Goal: Task Accomplishment & Management: Use online tool/utility

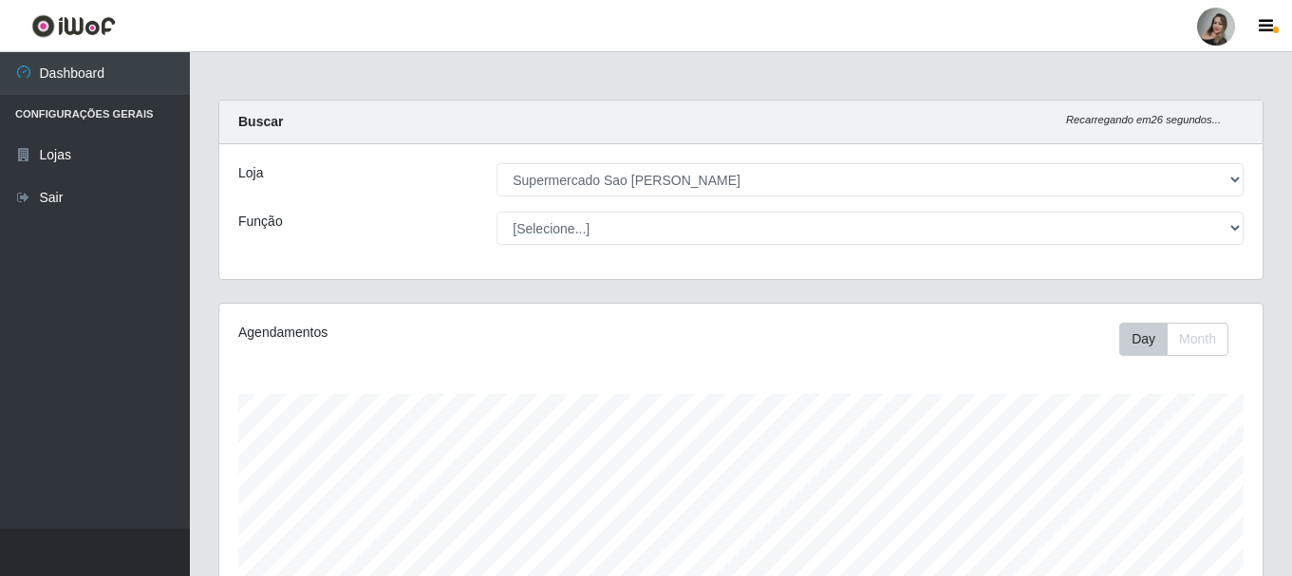
select select "383"
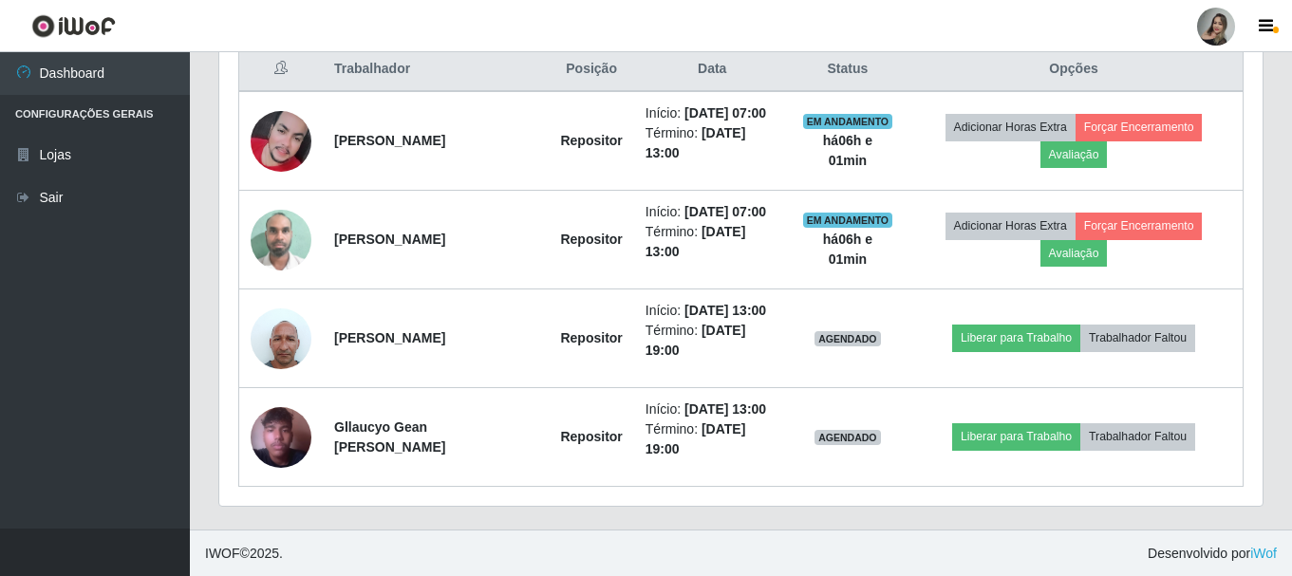
scroll to position [394, 1043]
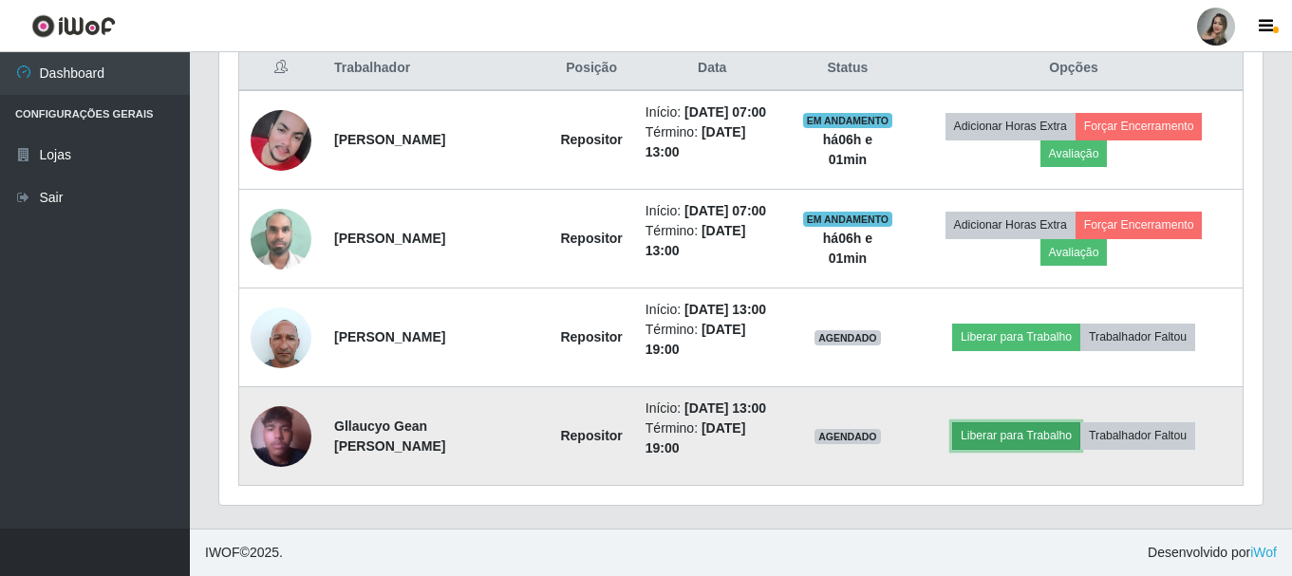
click at [1012, 429] on button "Liberar para Trabalho" at bounding box center [1016, 435] width 128 height 27
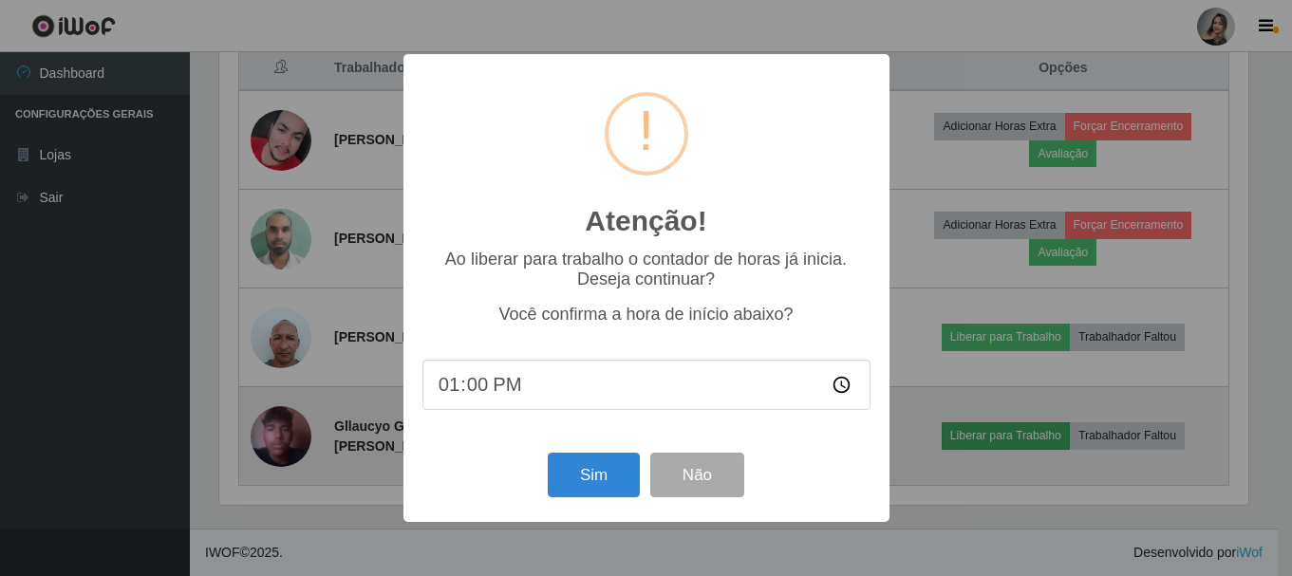
scroll to position [394, 1034]
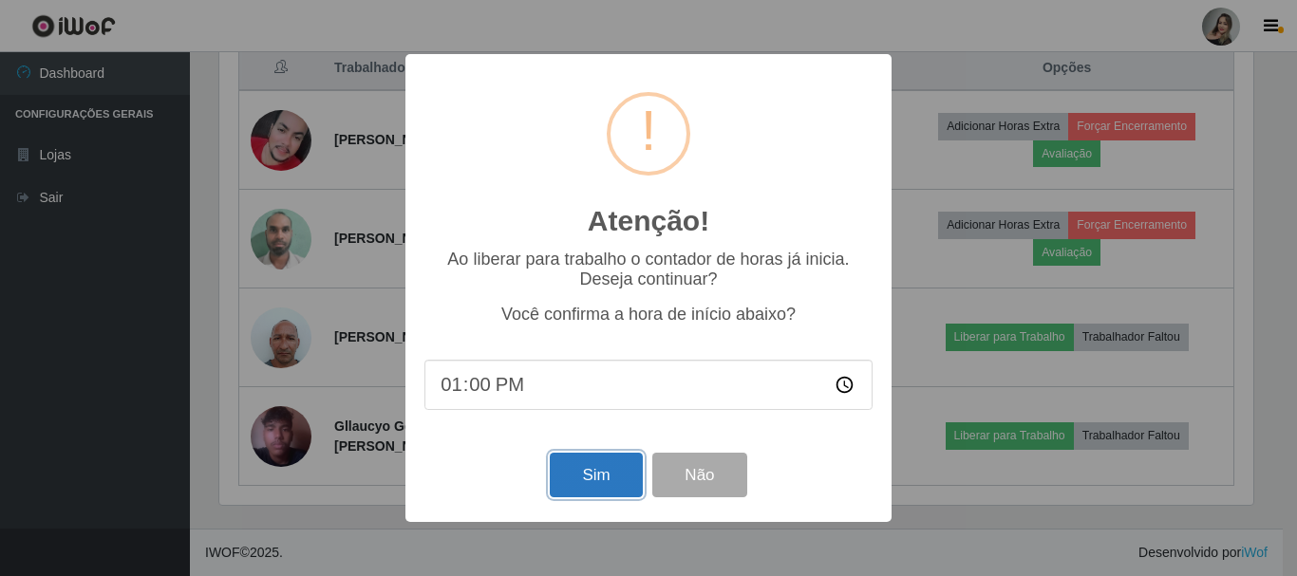
click at [581, 476] on button "Sim" at bounding box center [596, 475] width 92 height 45
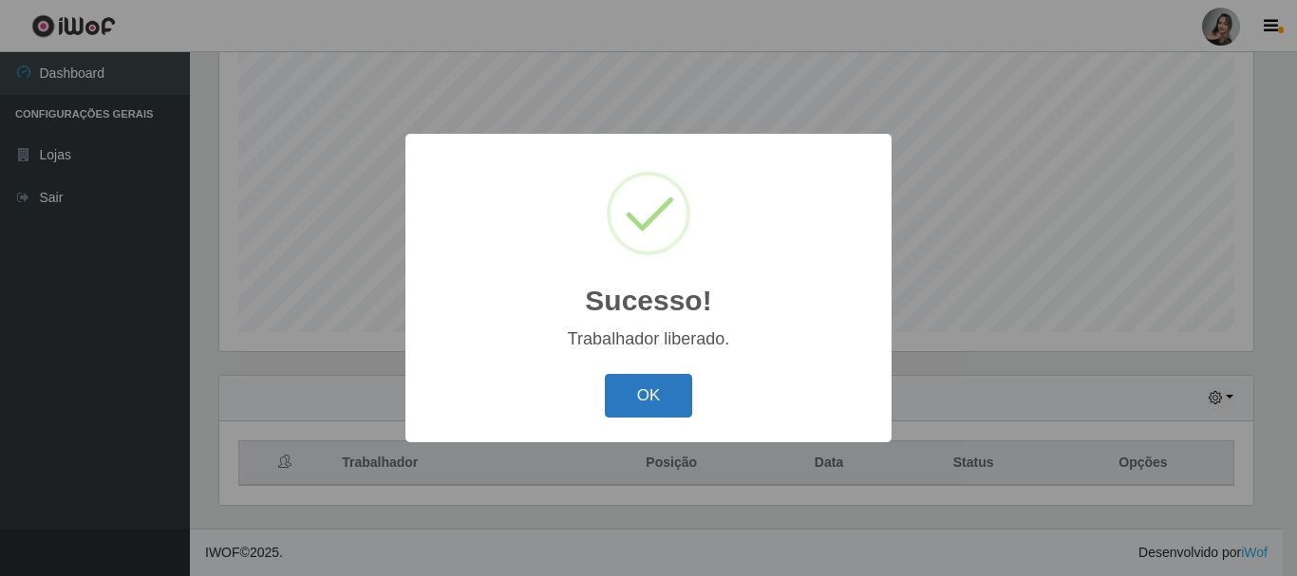
click at [619, 397] on button "OK" at bounding box center [649, 396] width 88 height 45
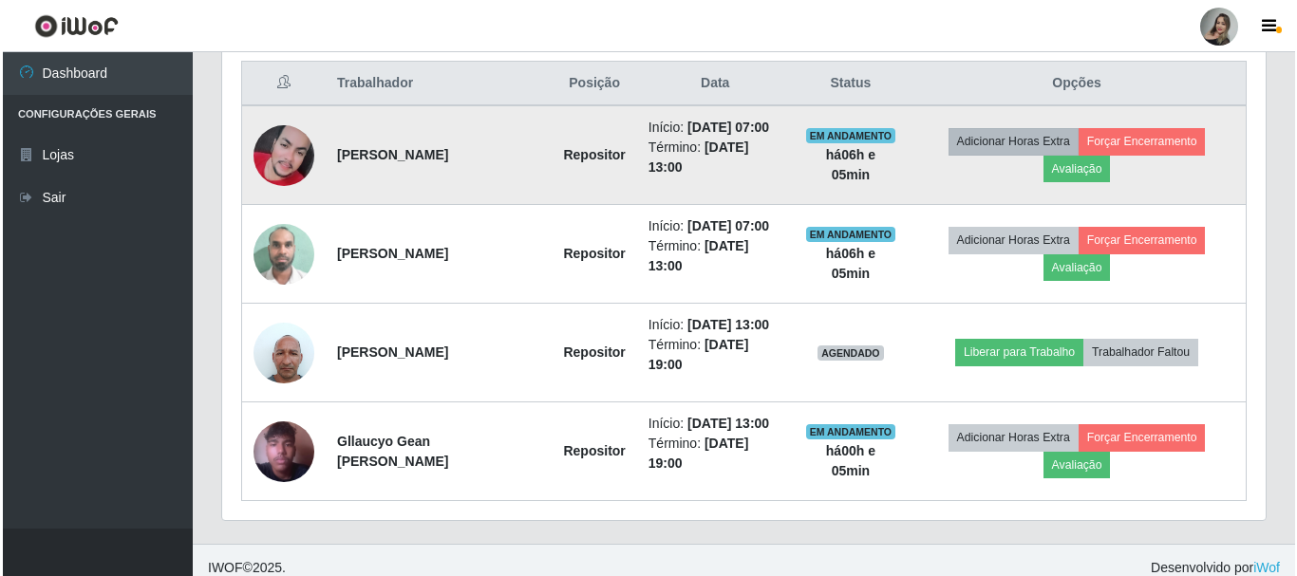
scroll to position [631, 0]
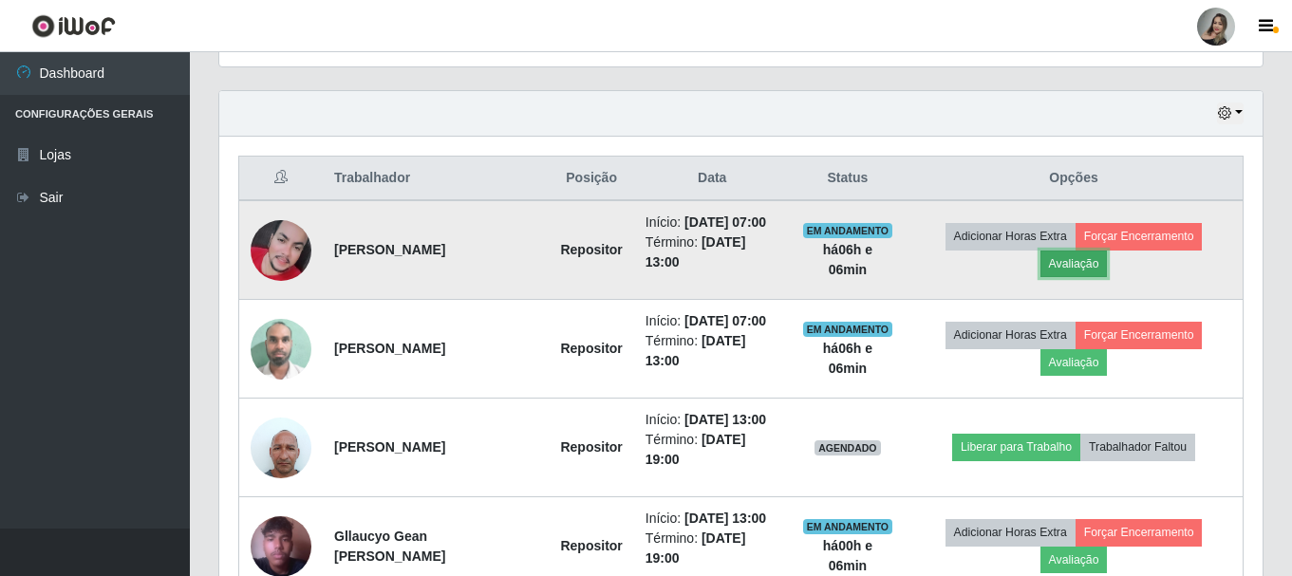
click at [1087, 271] on button "Avaliação" at bounding box center [1074, 264] width 67 height 27
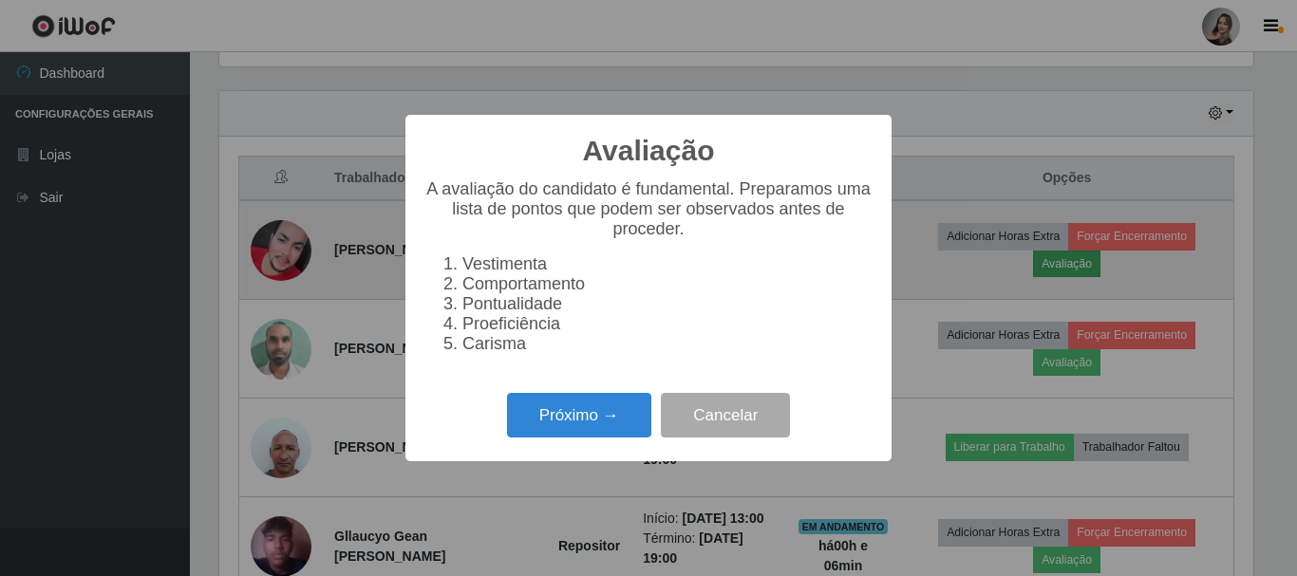
scroll to position [394, 1034]
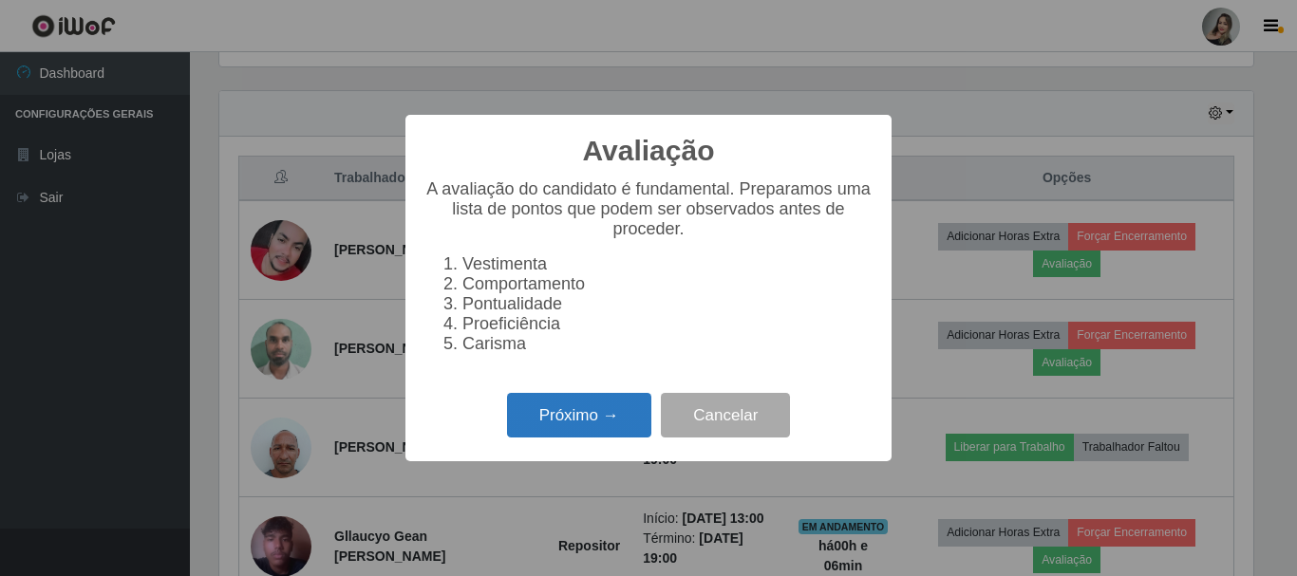
click at [564, 422] on button "Próximo →" at bounding box center [579, 415] width 144 height 45
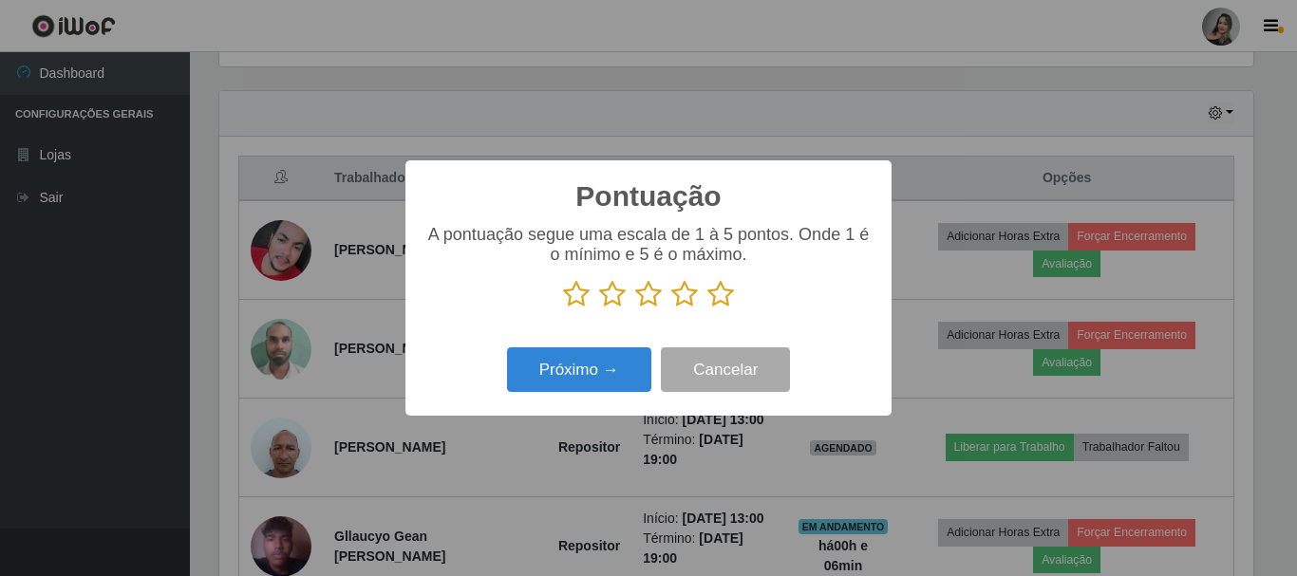
scroll to position [948981, 948341]
click at [615, 304] on icon at bounding box center [612, 294] width 27 height 28
click at [599, 309] on input "radio" at bounding box center [599, 309] width 0 height 0
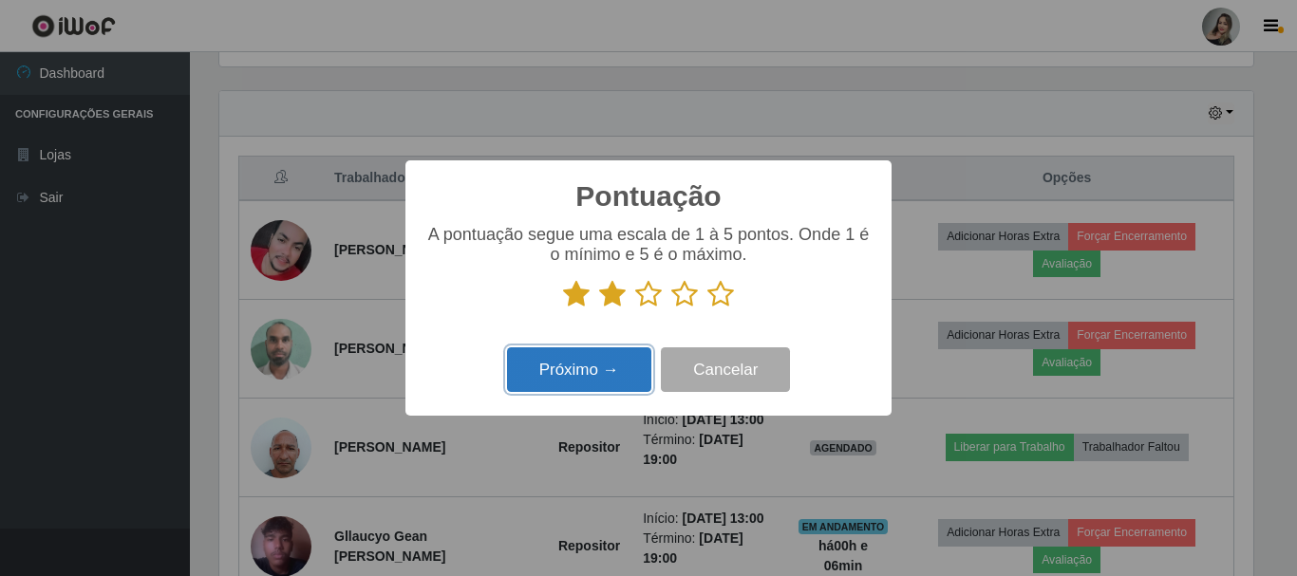
click at [614, 366] on button "Próximo →" at bounding box center [579, 369] width 144 height 45
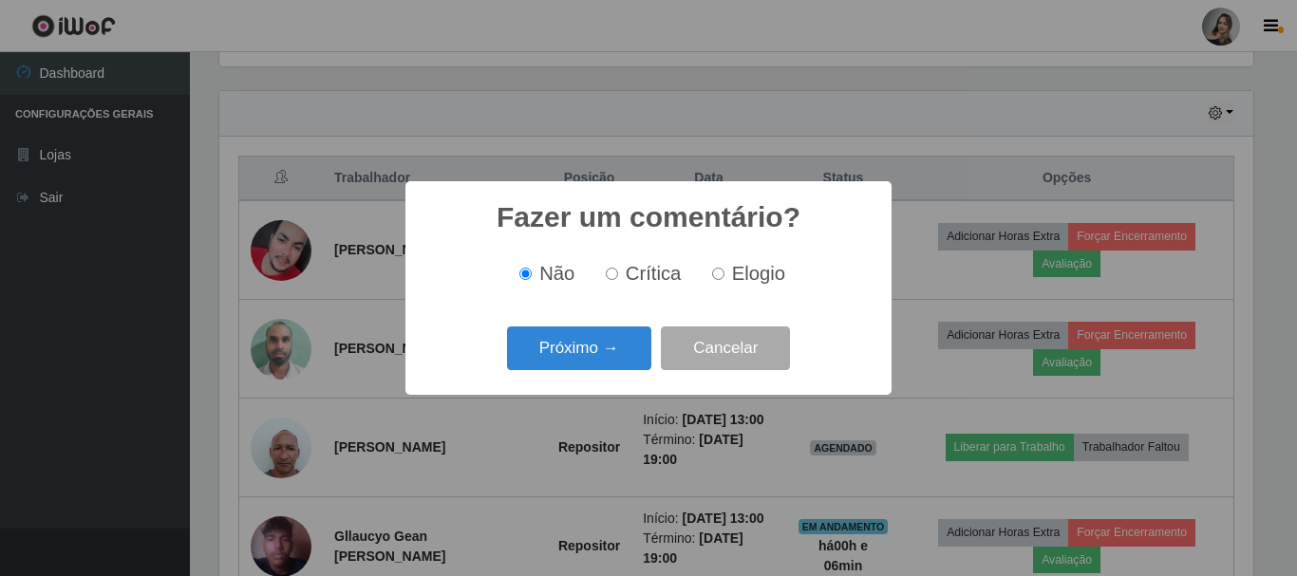
click at [614, 366] on button "Próximo →" at bounding box center [579, 349] width 144 height 45
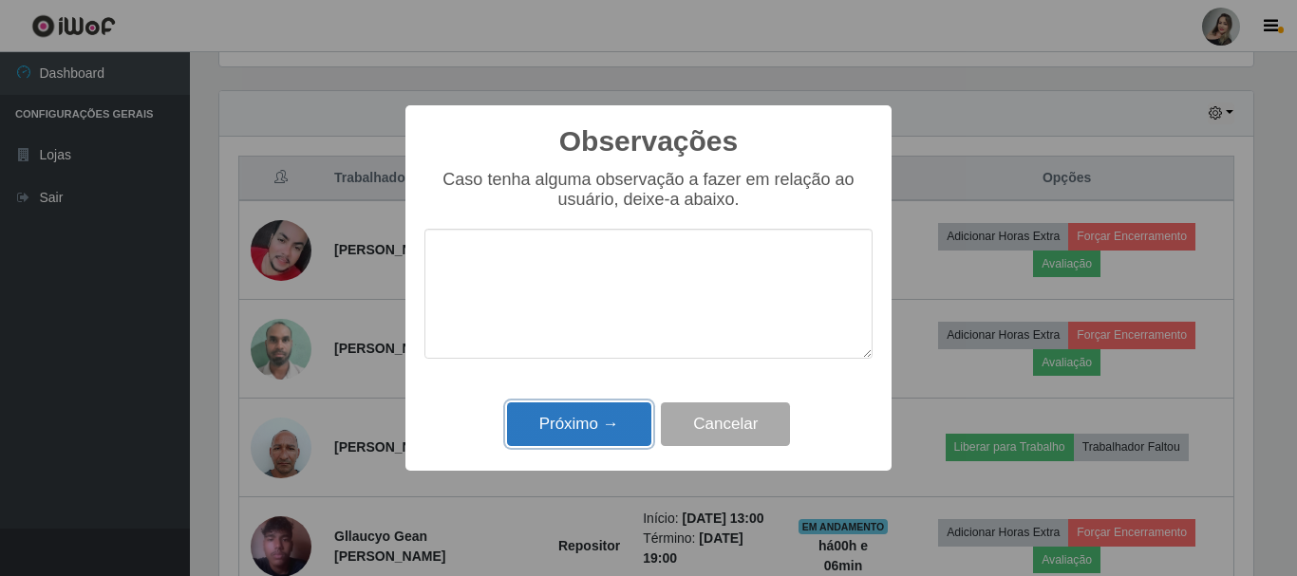
click at [604, 437] on button "Próximo →" at bounding box center [579, 425] width 144 height 45
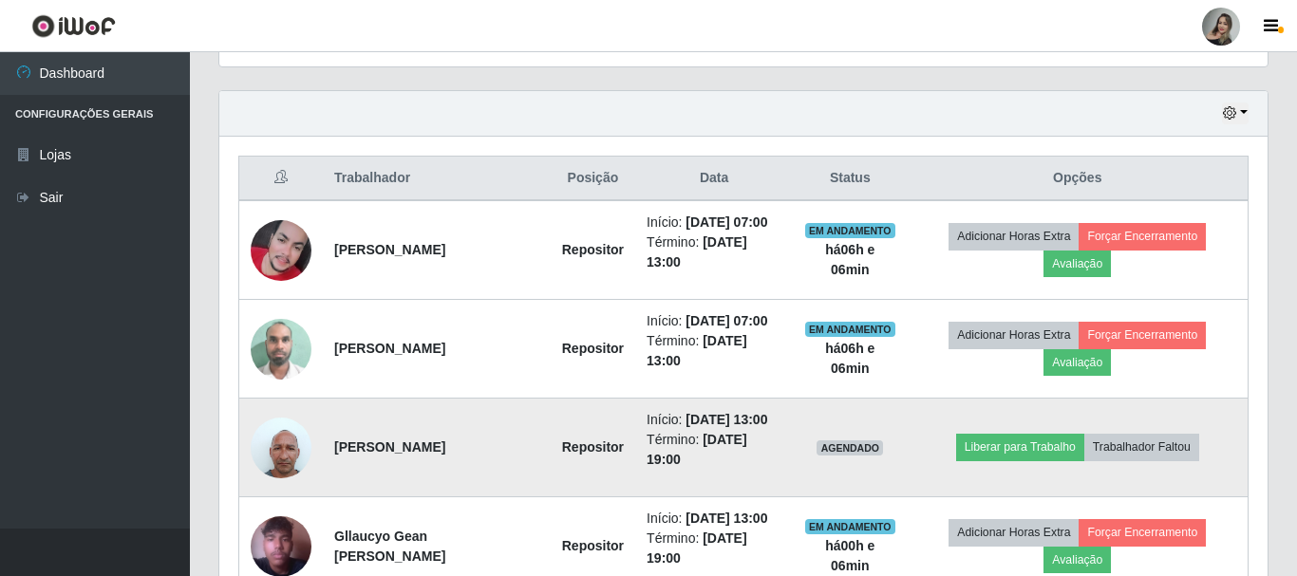
scroll to position [394, 1043]
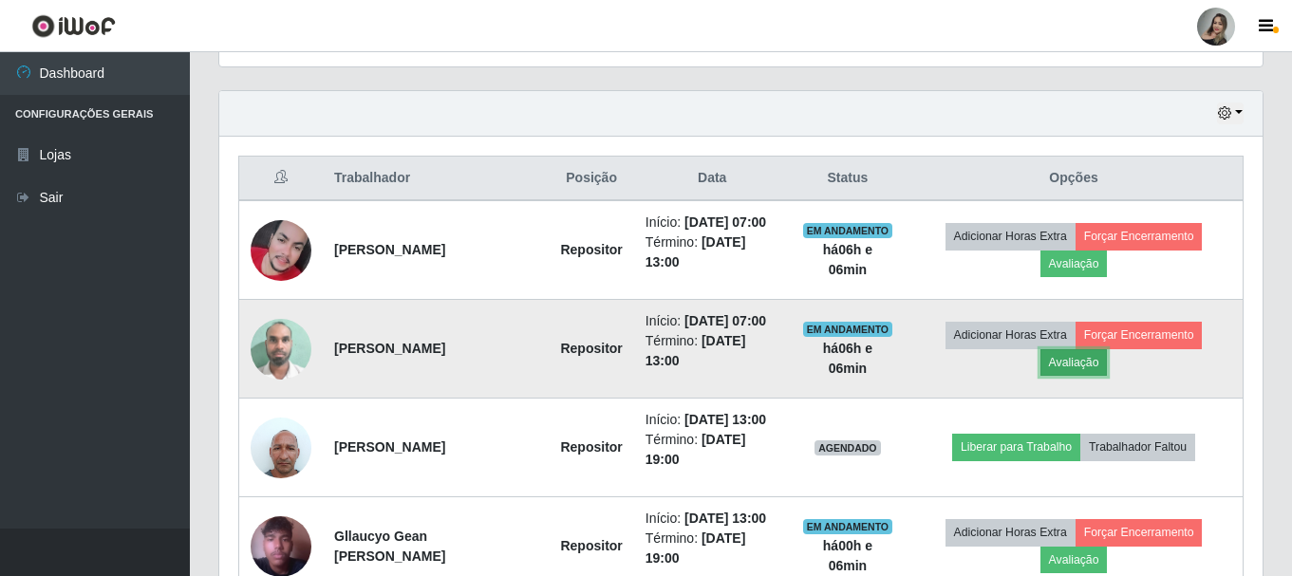
click at [1090, 374] on button "Avaliação" at bounding box center [1074, 362] width 67 height 27
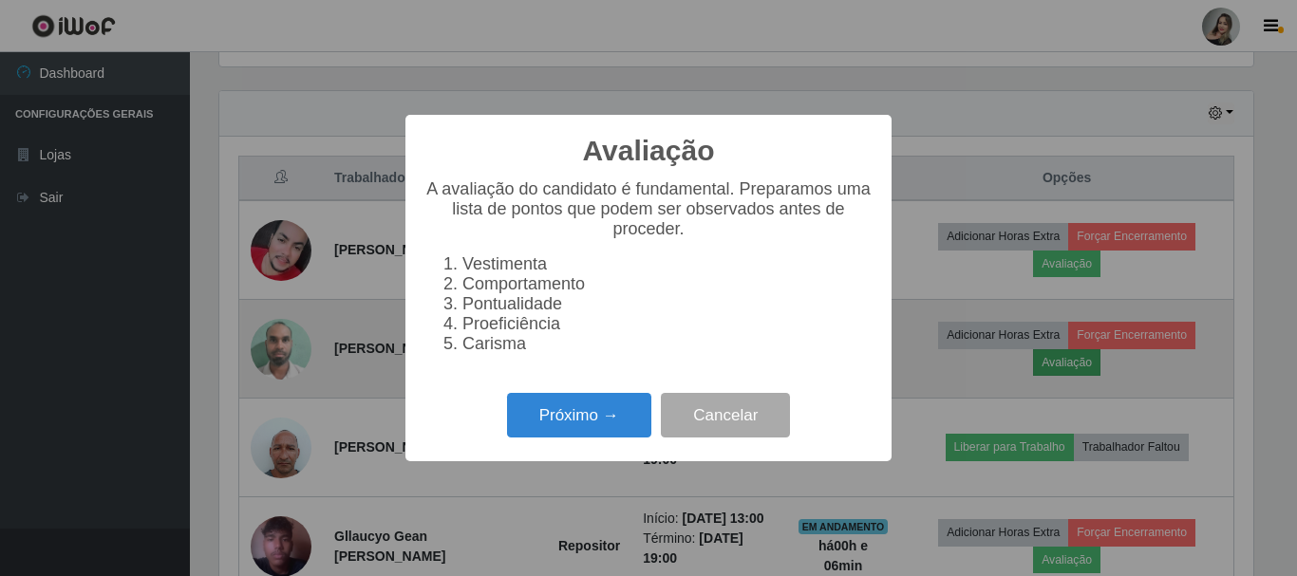
scroll to position [394, 1034]
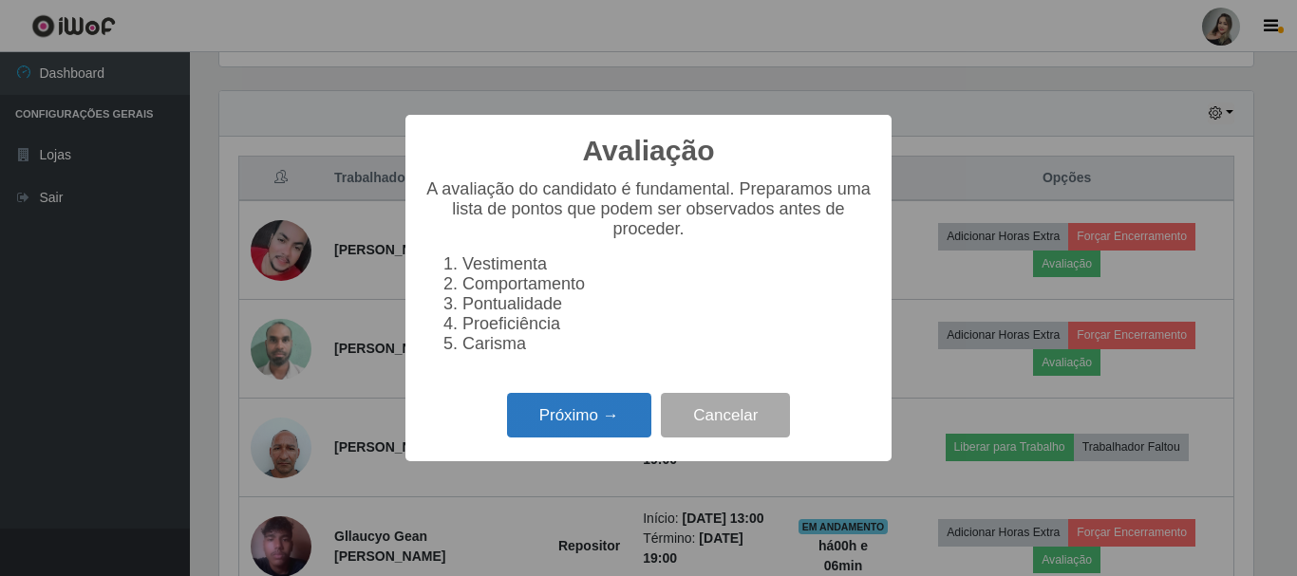
click at [607, 438] on button "Próximo →" at bounding box center [579, 415] width 144 height 45
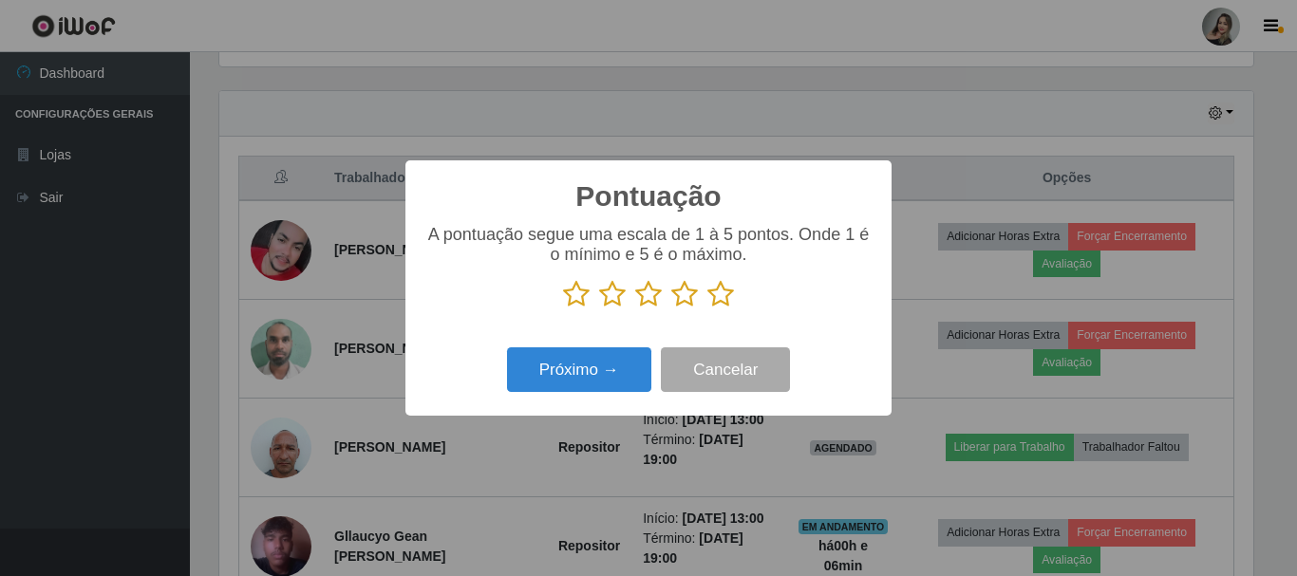
scroll to position [948981, 948341]
click at [615, 295] on icon at bounding box center [612, 294] width 27 height 28
click at [599, 309] on input "radio" at bounding box center [599, 309] width 0 height 0
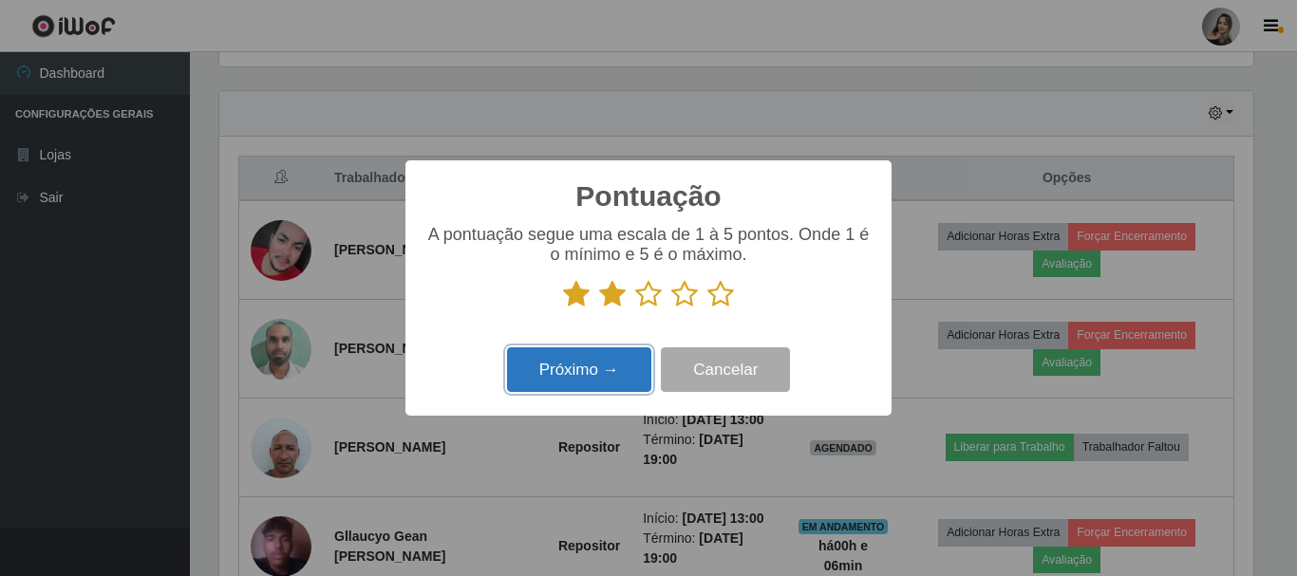
click at [609, 362] on button "Próximo →" at bounding box center [579, 369] width 144 height 45
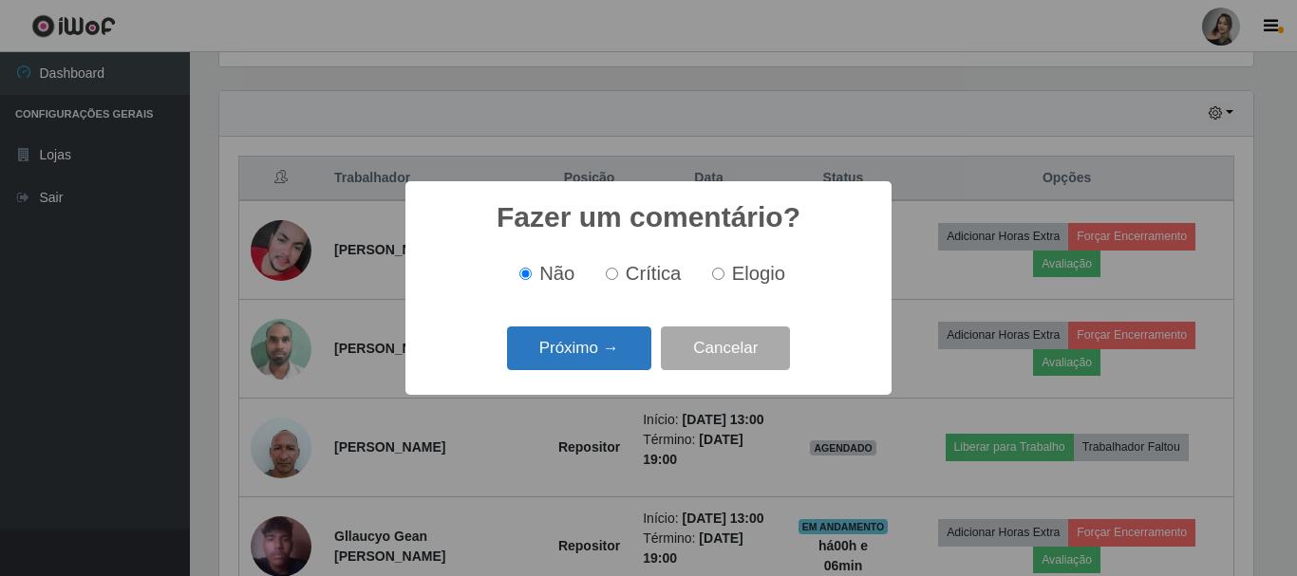
click at [609, 347] on button "Próximo →" at bounding box center [579, 349] width 144 height 45
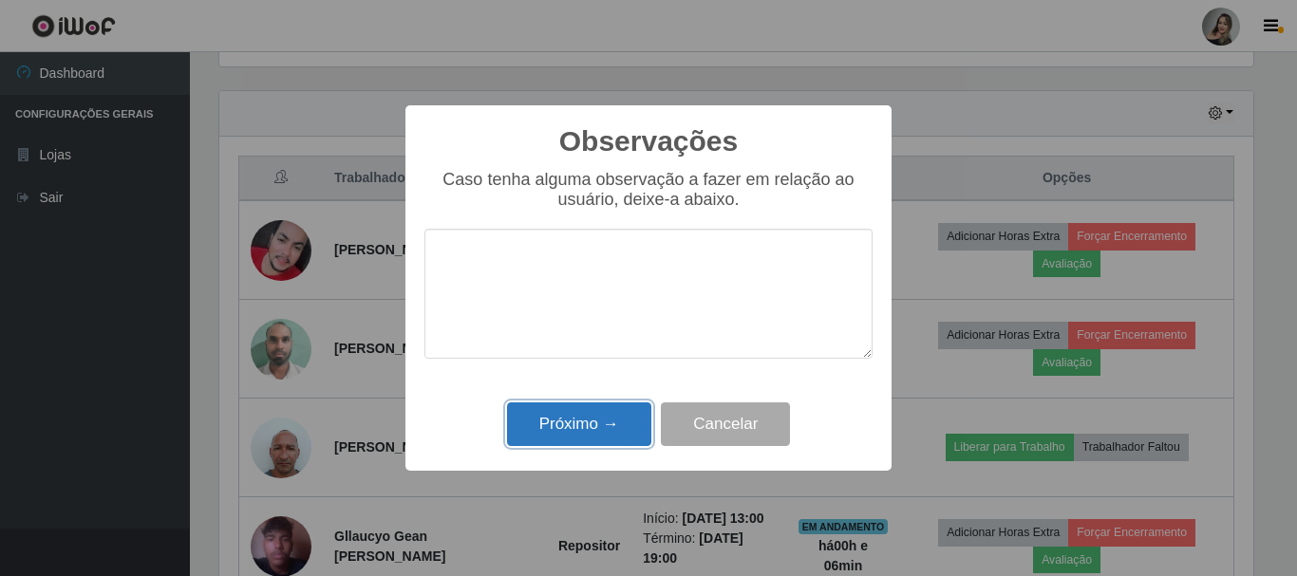
click at [590, 419] on button "Próximo →" at bounding box center [579, 425] width 144 height 45
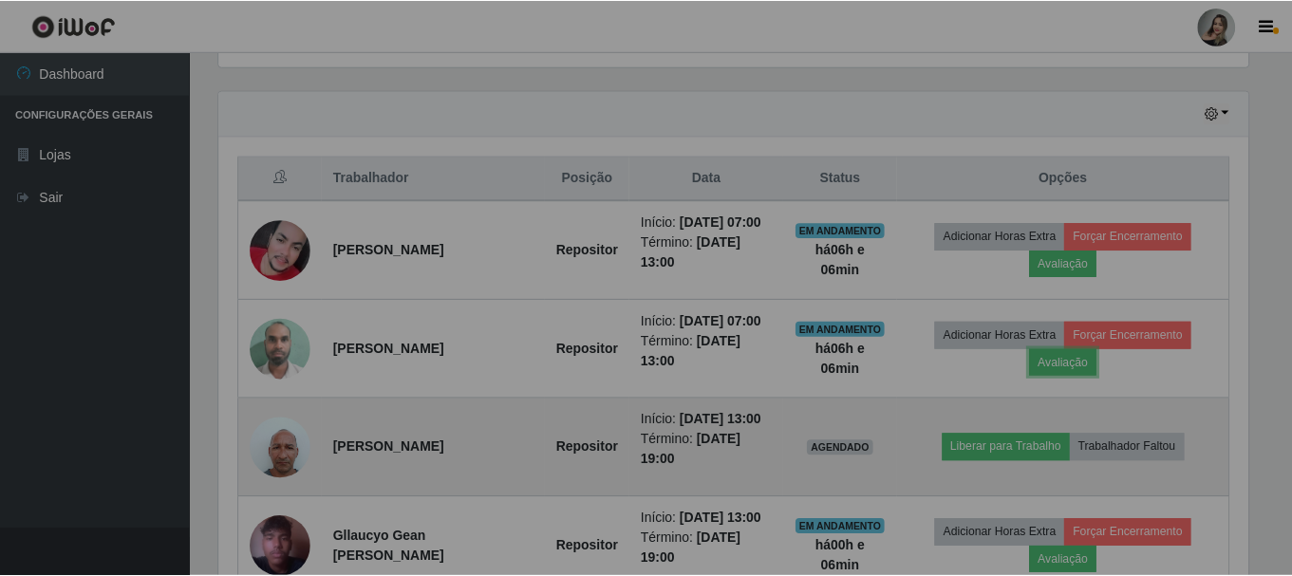
scroll to position [394, 1043]
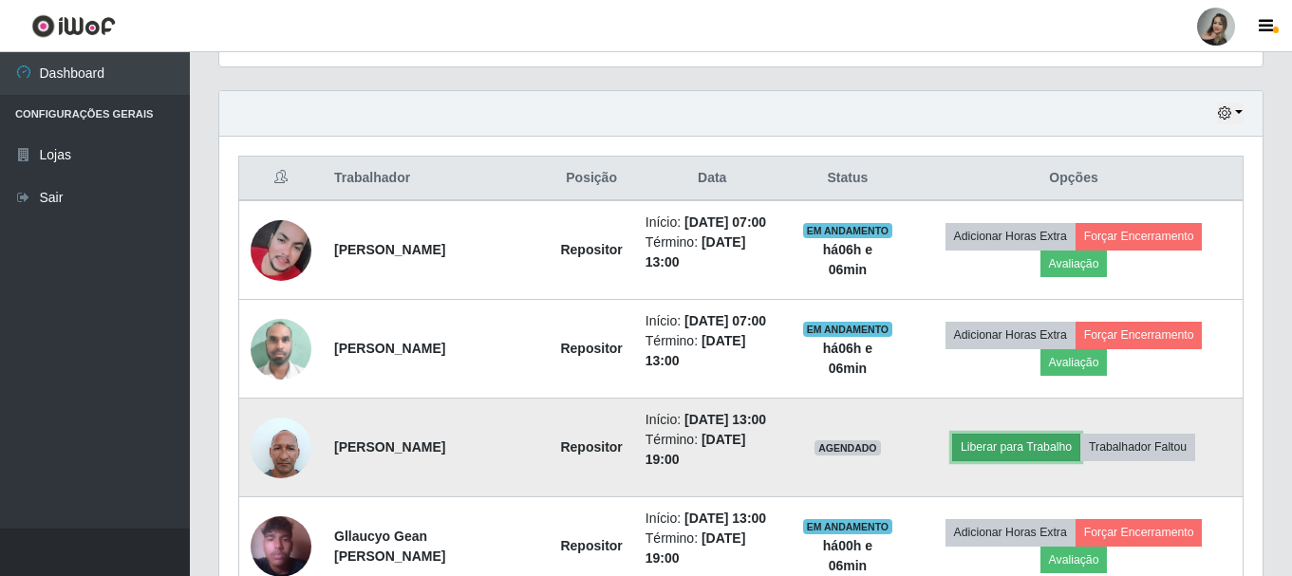
click at [1045, 449] on button "Liberar para Trabalho" at bounding box center [1016, 447] width 128 height 27
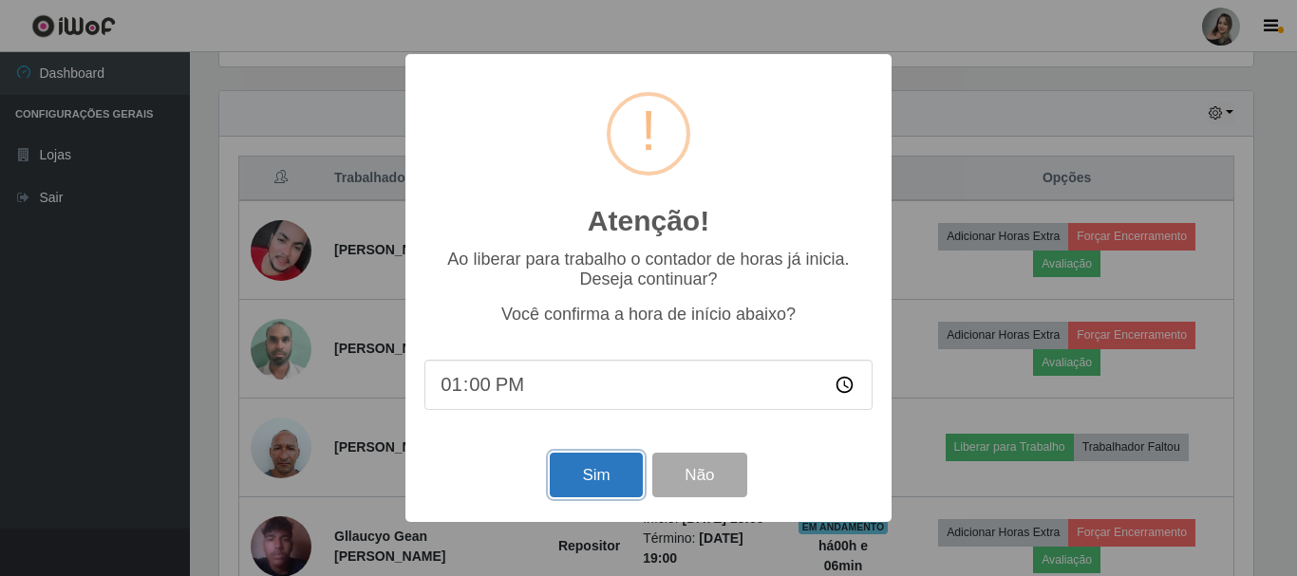
click at [582, 480] on button "Sim" at bounding box center [596, 475] width 92 height 45
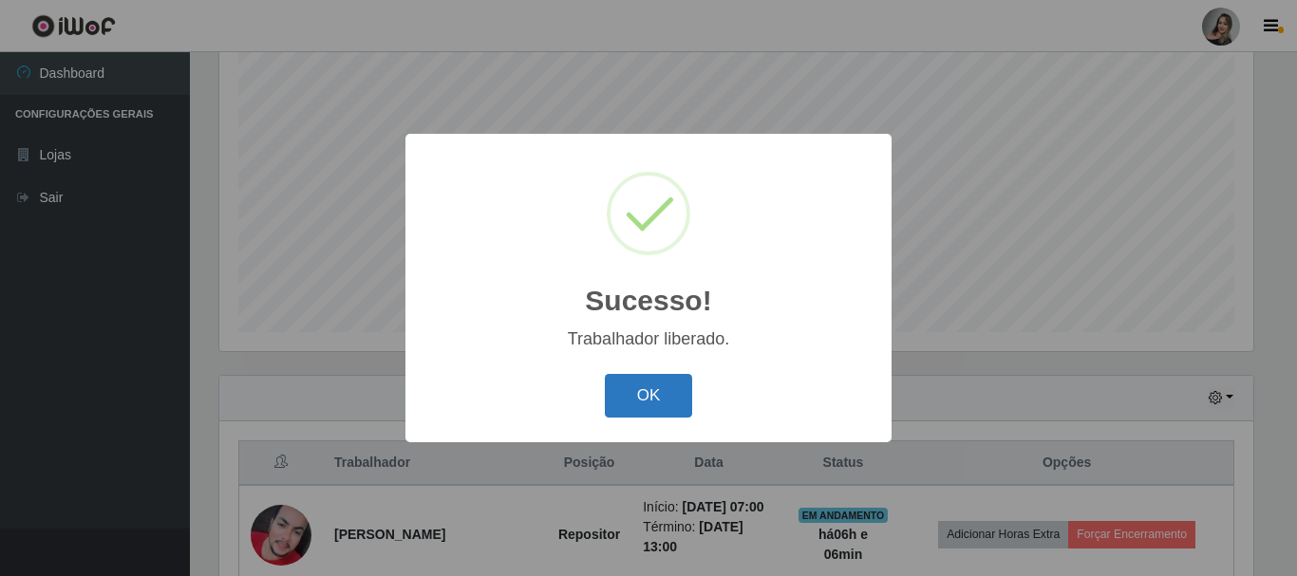
click at [640, 400] on button "OK" at bounding box center [649, 396] width 88 height 45
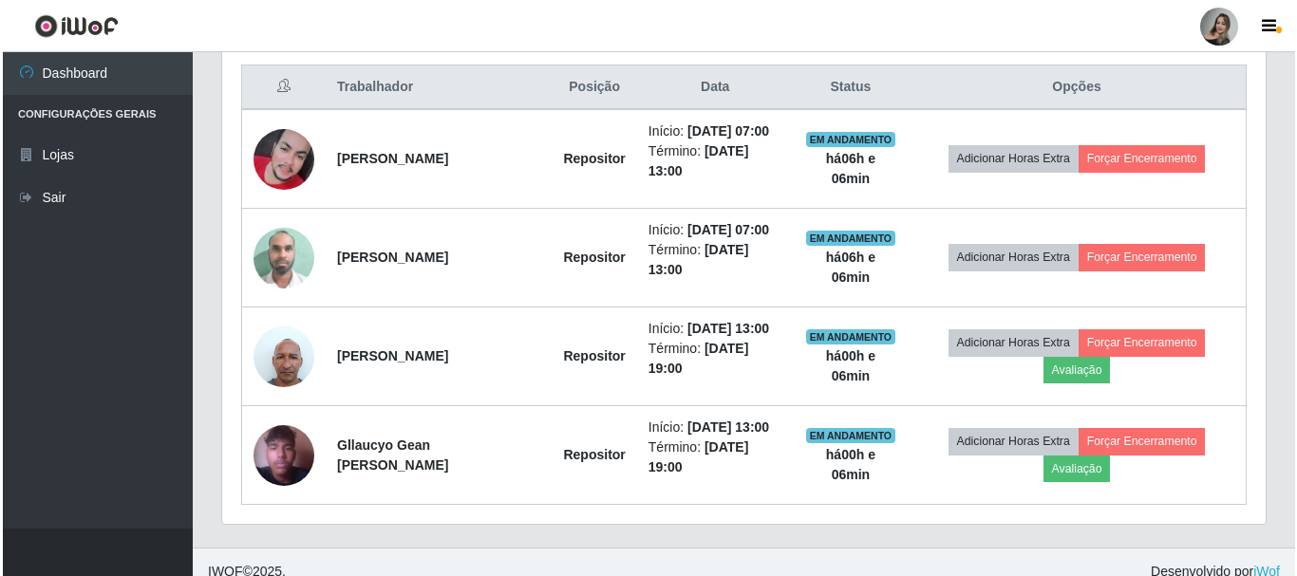
scroll to position [724, 0]
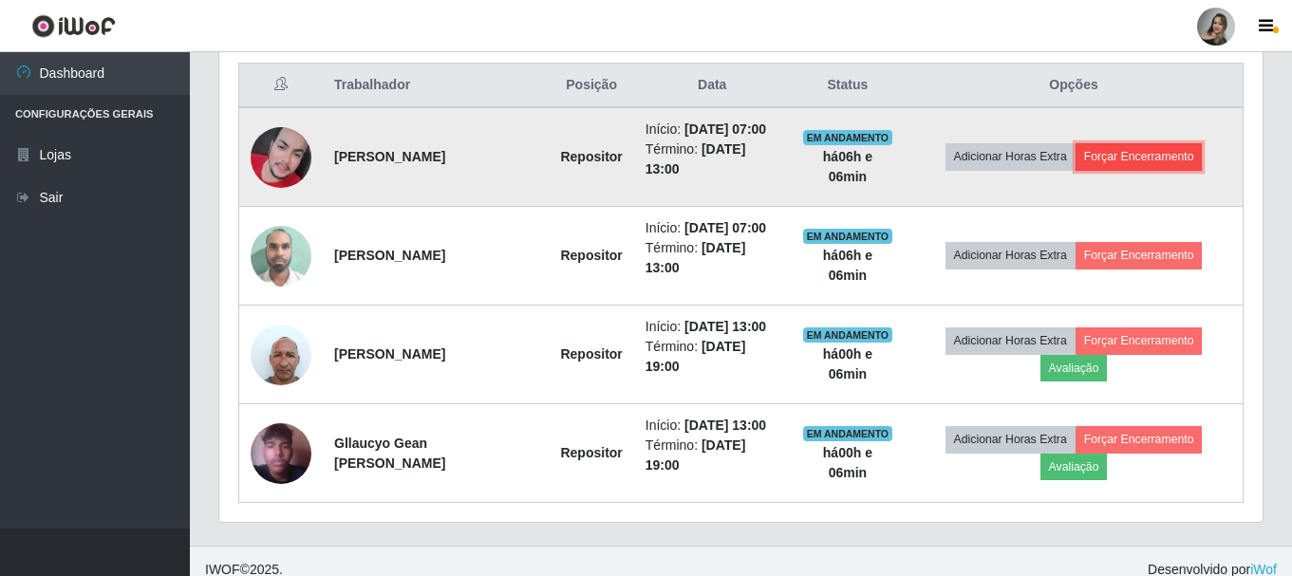
click at [1130, 157] on button "Forçar Encerramento" at bounding box center [1139, 156] width 127 height 27
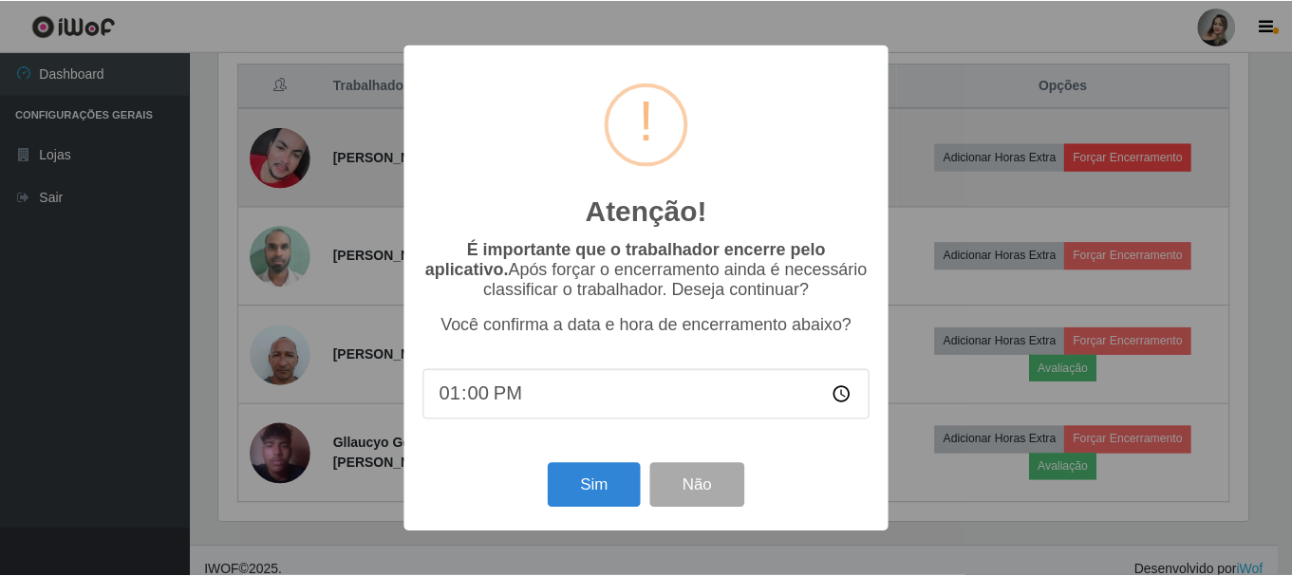
scroll to position [394, 1034]
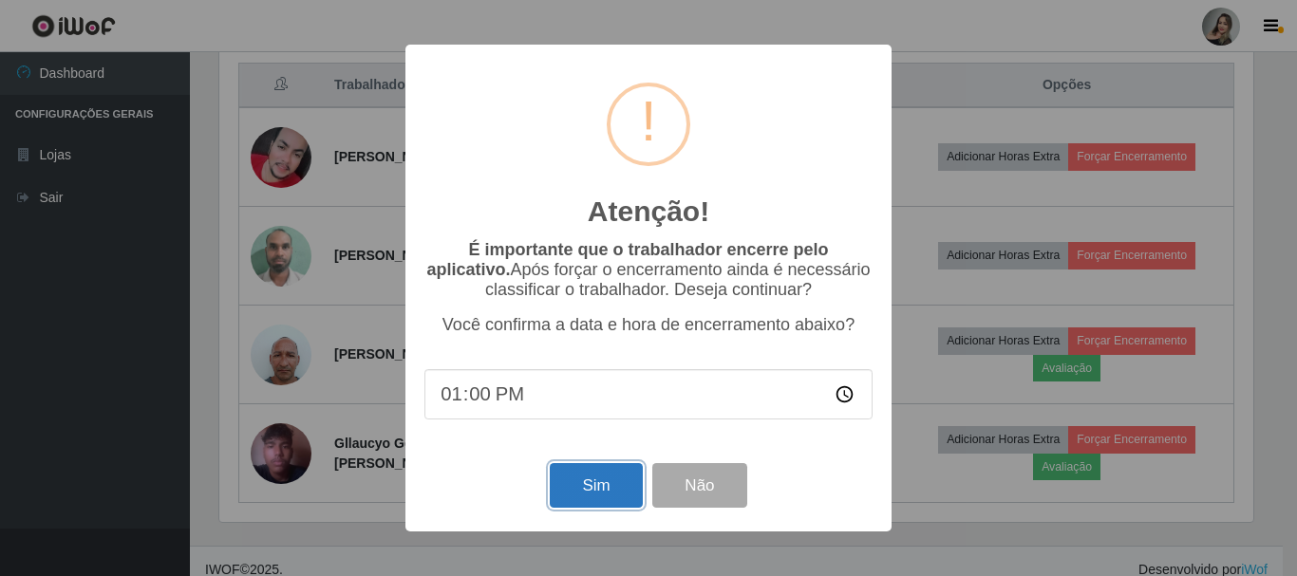
click at [578, 489] on button "Sim" at bounding box center [596, 485] width 92 height 45
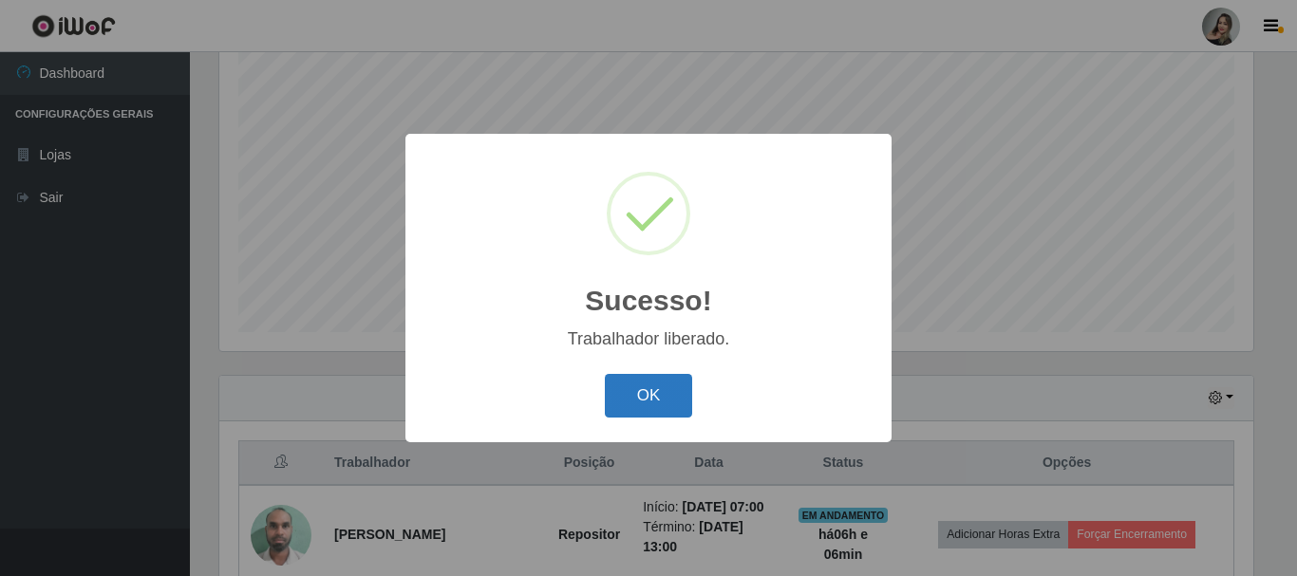
click at [677, 396] on button "OK" at bounding box center [649, 396] width 88 height 45
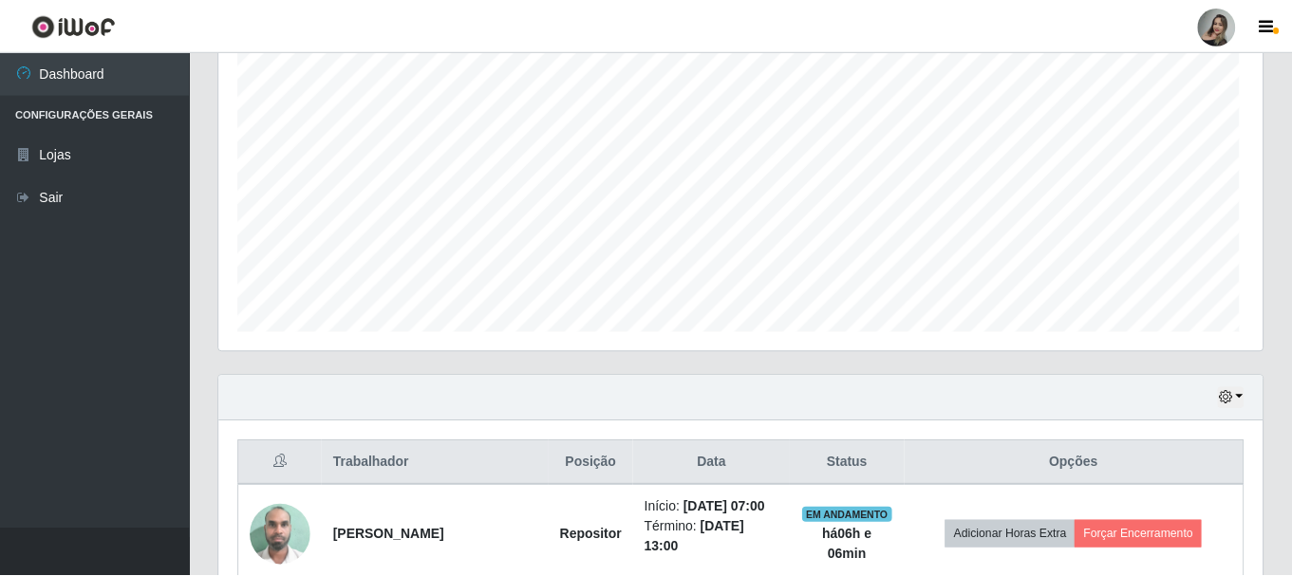
scroll to position [0, 0]
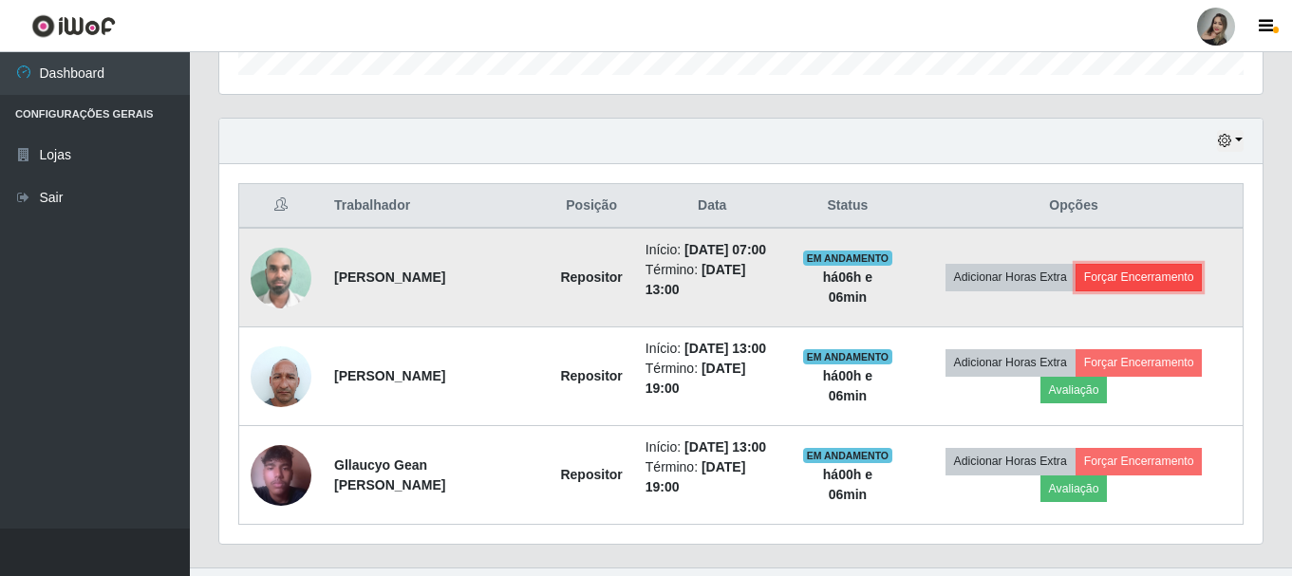
click at [1153, 285] on button "Forçar Encerramento" at bounding box center [1139, 277] width 127 height 27
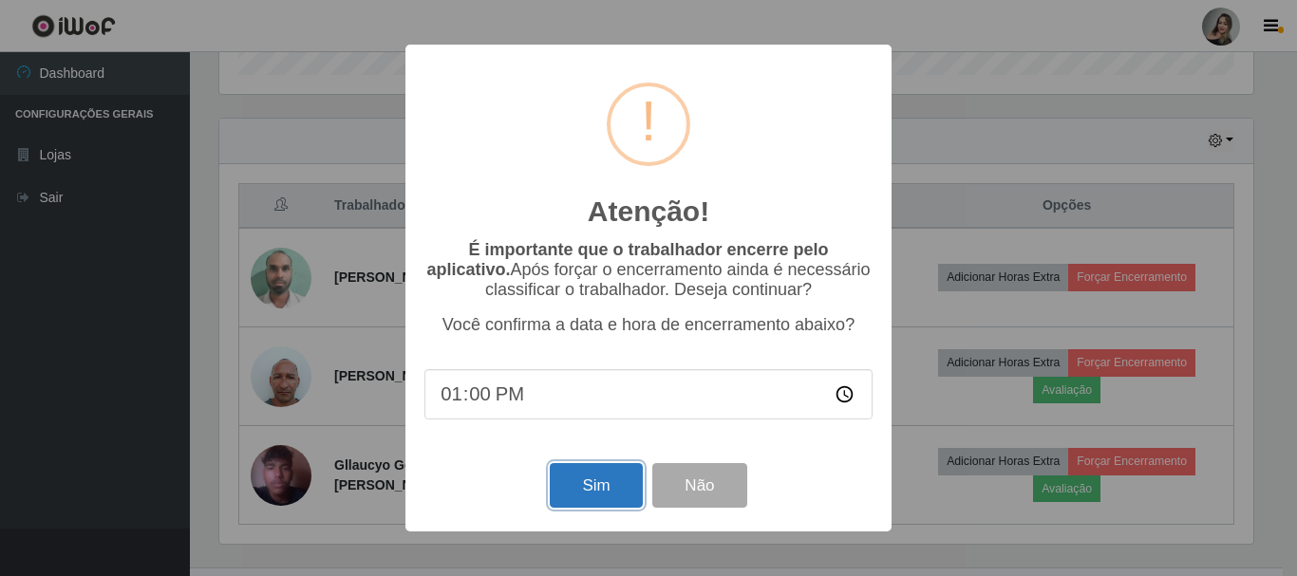
click at [610, 481] on button "Sim" at bounding box center [596, 485] width 92 height 45
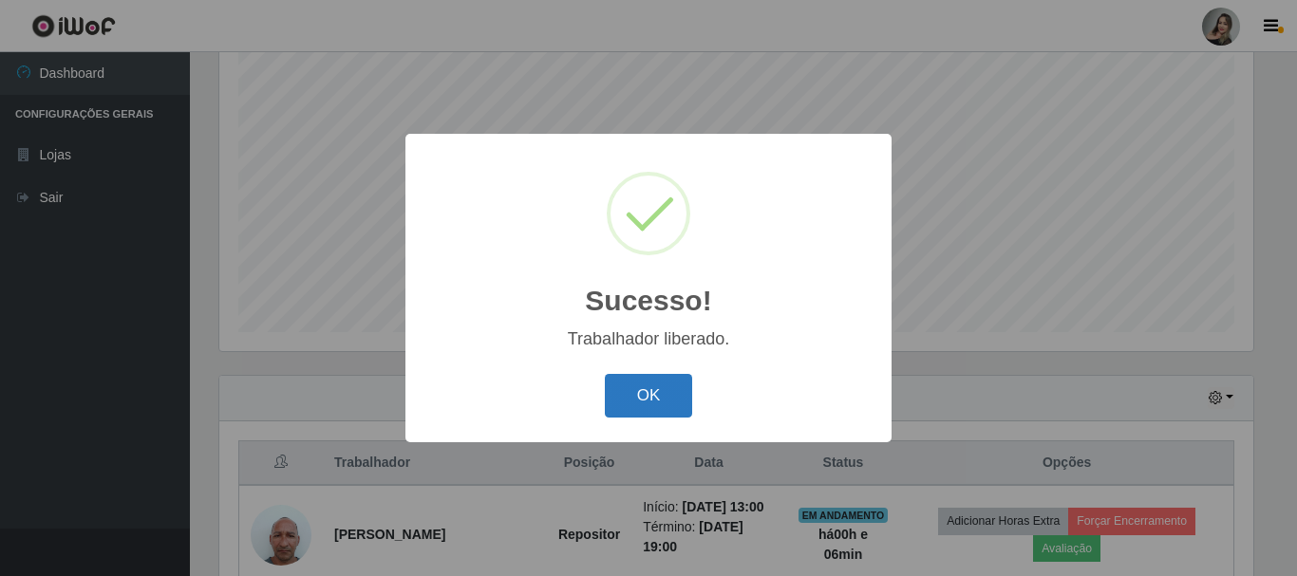
click at [664, 389] on button "OK" at bounding box center [649, 396] width 88 height 45
